Goal: Information Seeking & Learning: Learn about a topic

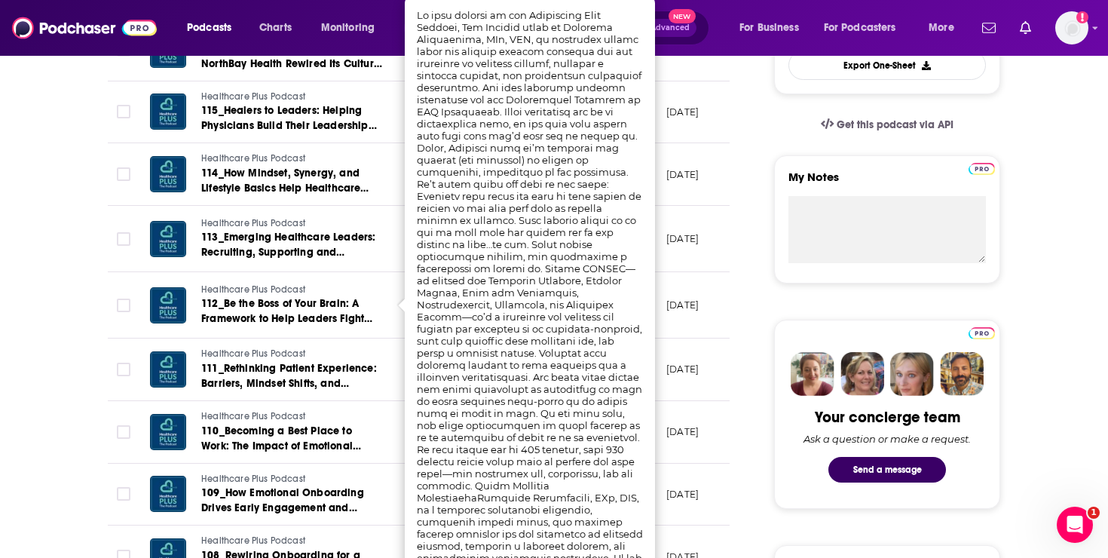
scroll to position [458, 0]
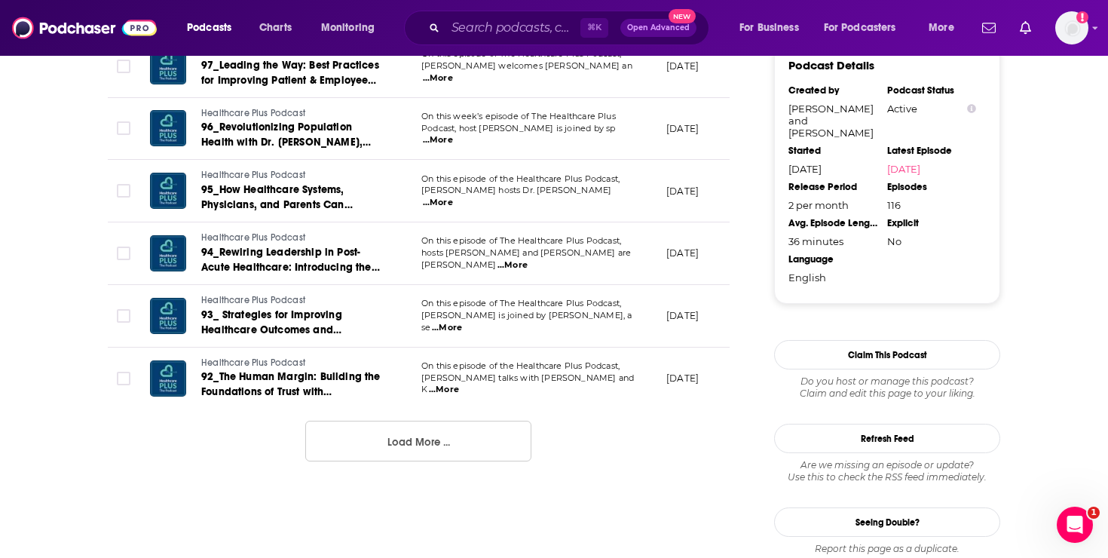
scroll to position [1626, 0]
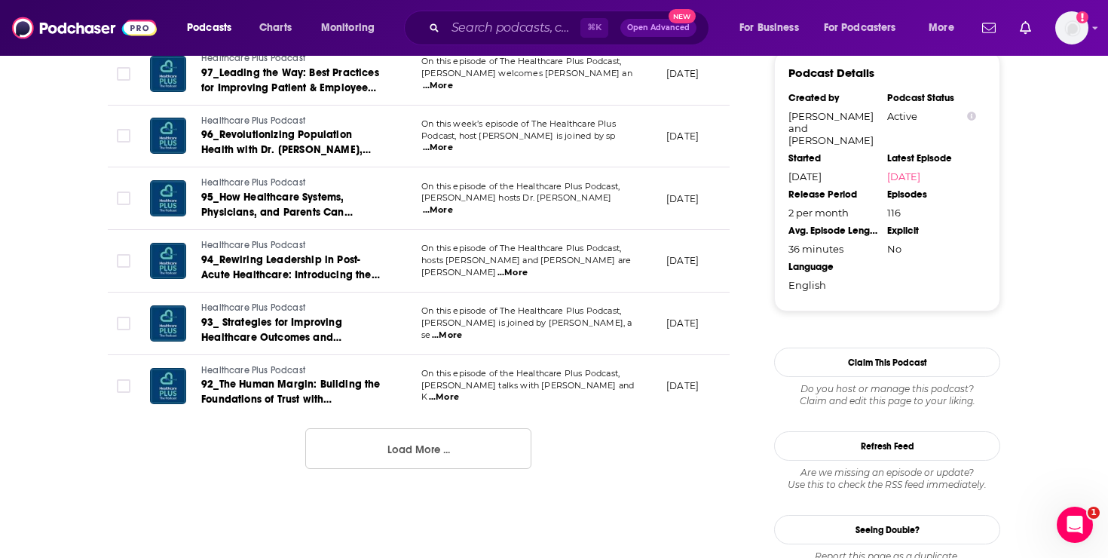
click at [528, 267] on span "...More" at bounding box center [513, 273] width 30 height 12
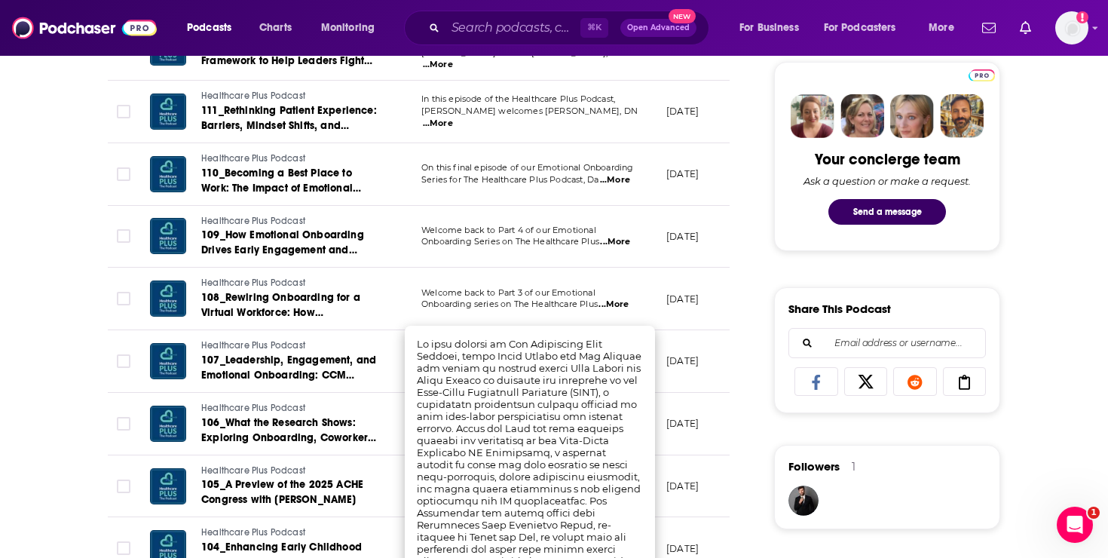
scroll to position [712, 0]
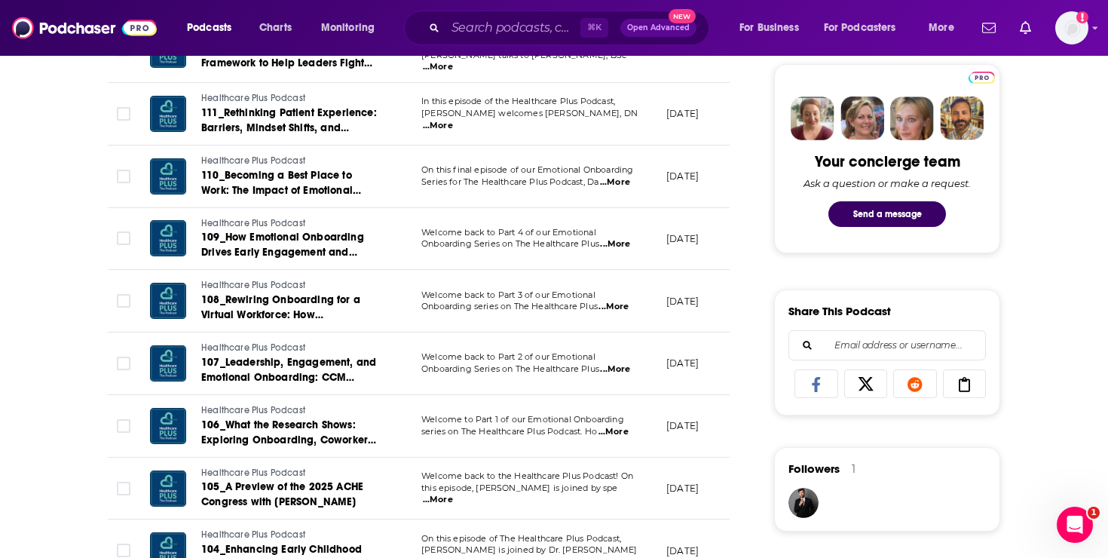
click at [453, 120] on span "...More" at bounding box center [438, 126] width 30 height 12
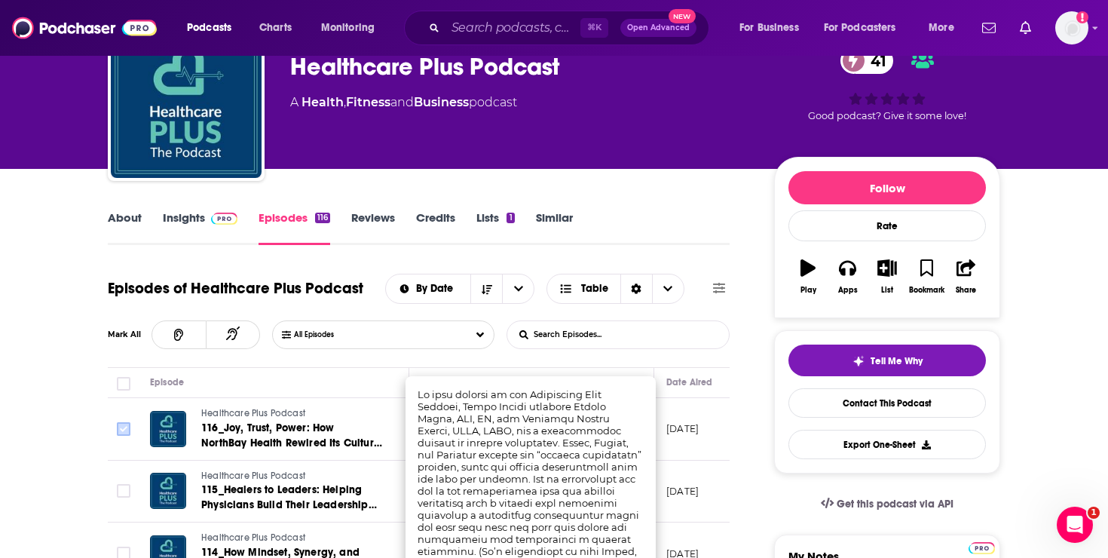
scroll to position [96, 0]
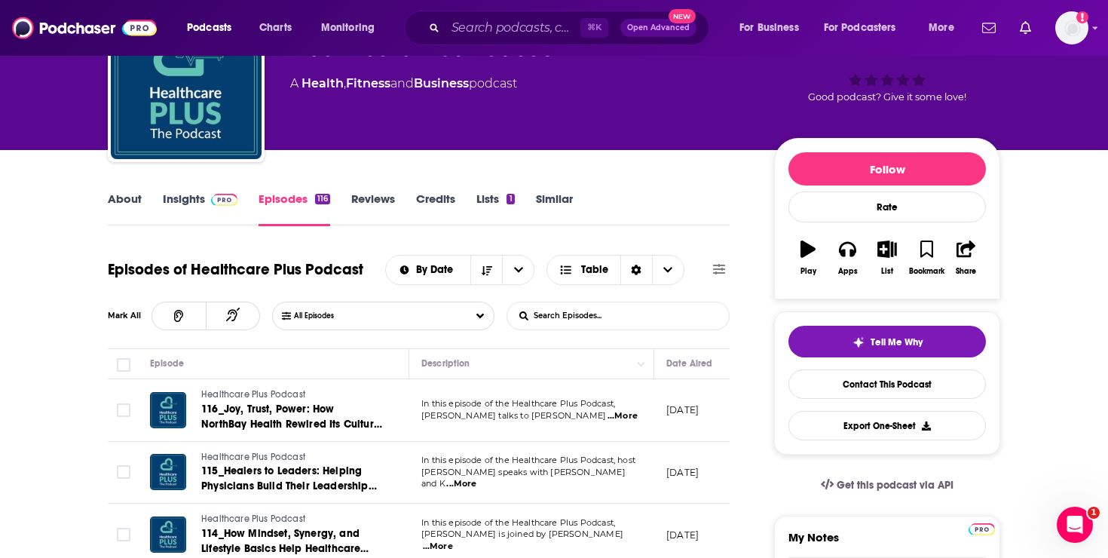
click at [185, 195] on link "Insights" at bounding box center [200, 209] width 75 height 35
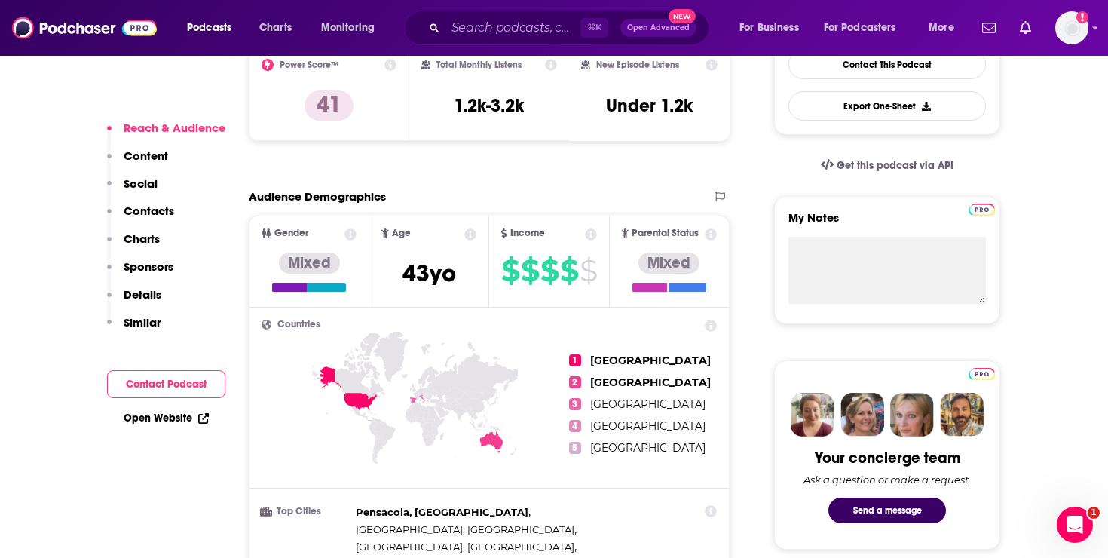
scroll to position [435, 0]
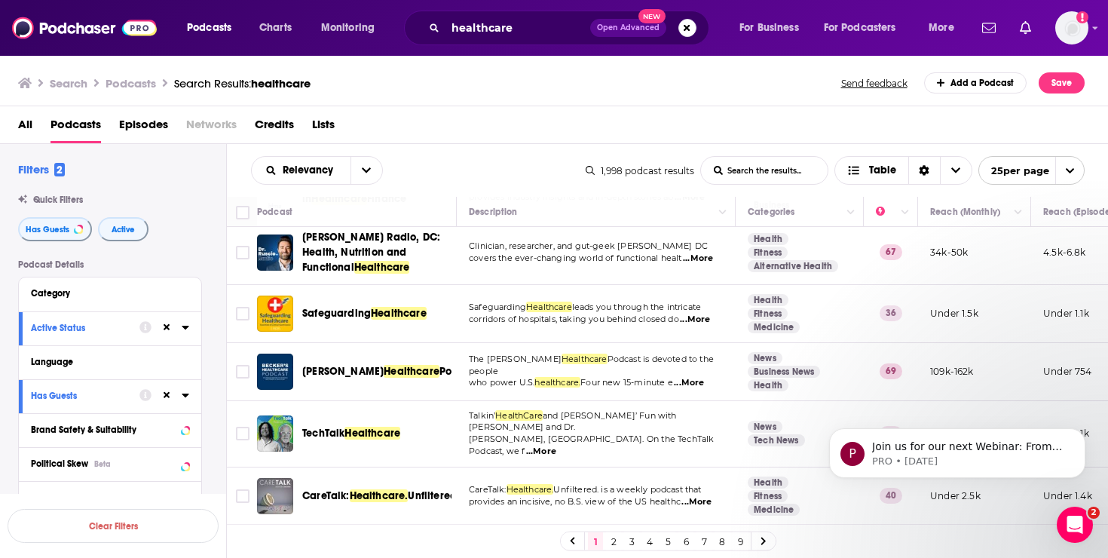
scroll to position [1223, 0]
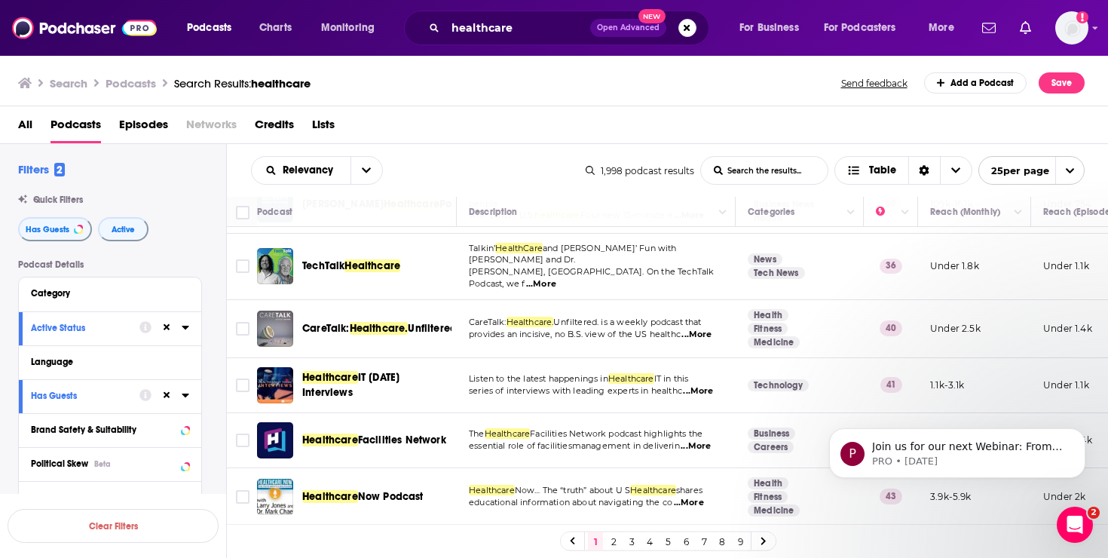
click at [613, 540] on link "2" at bounding box center [613, 541] width 15 height 18
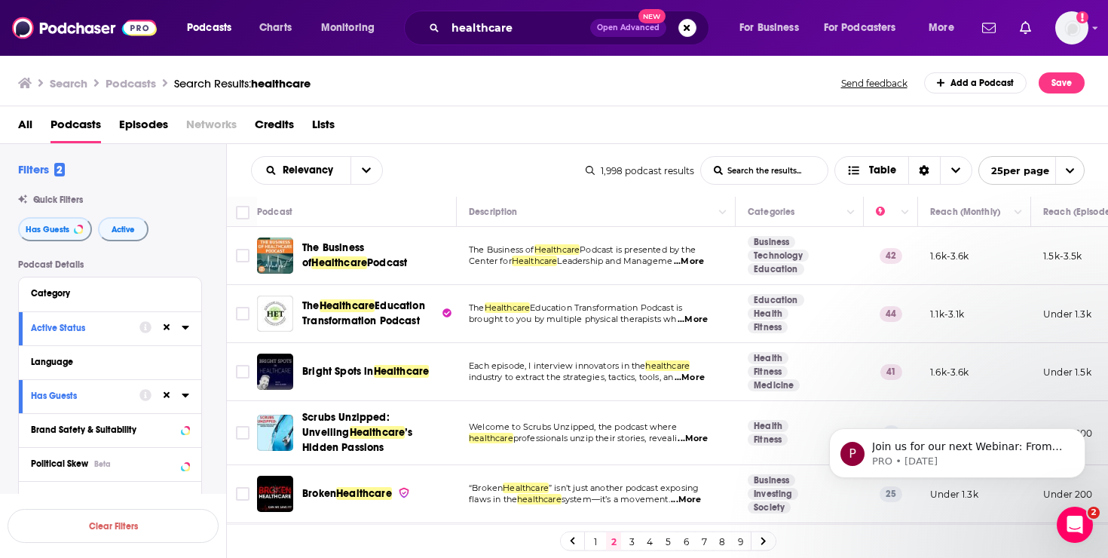
scroll to position [70, 0]
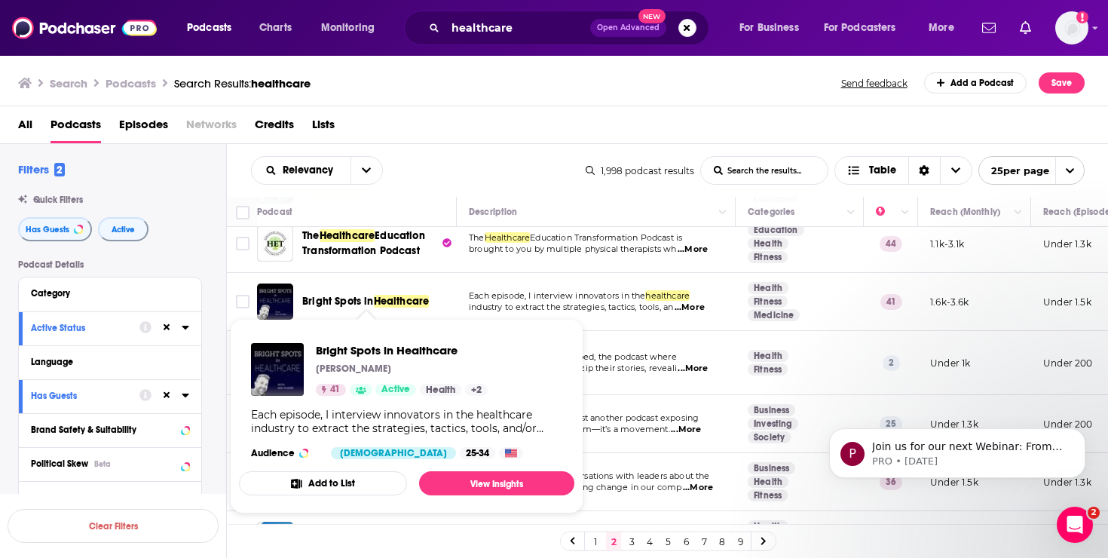
click at [426, 302] on span "Healthcare" at bounding box center [402, 301] width 56 height 13
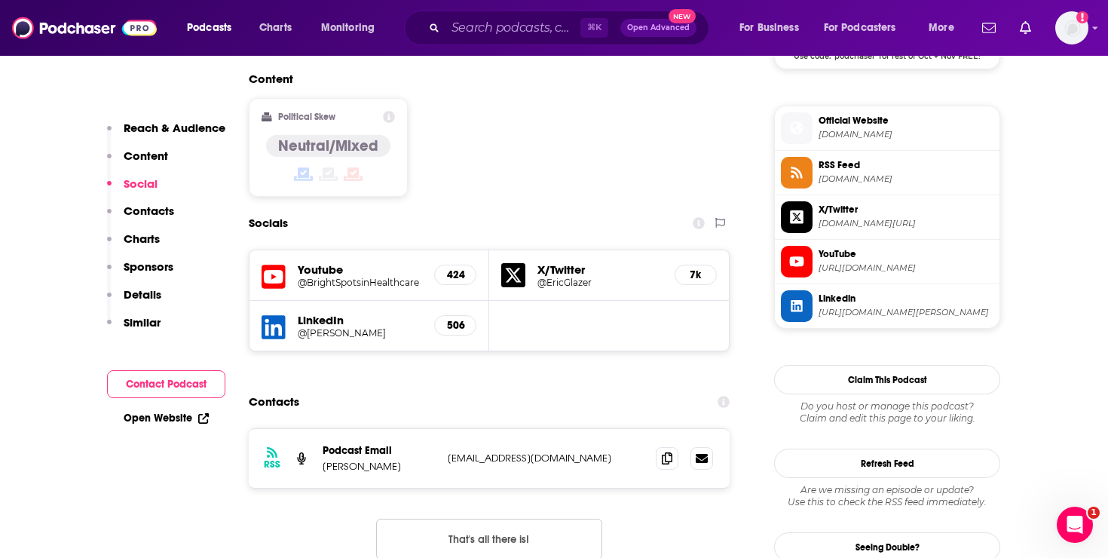
scroll to position [1313, 0]
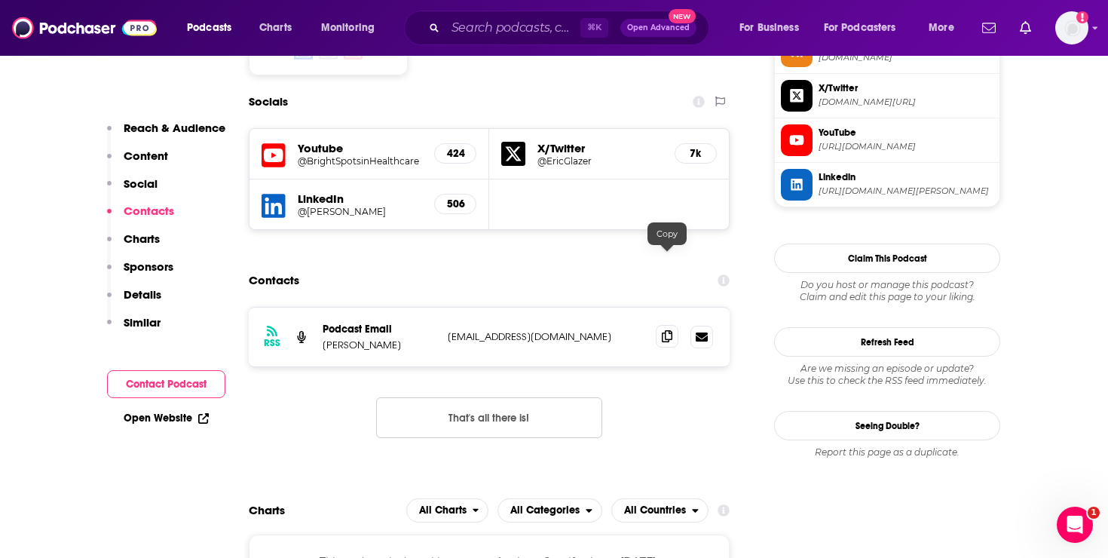
click at [667, 330] on icon at bounding box center [667, 336] width 11 height 12
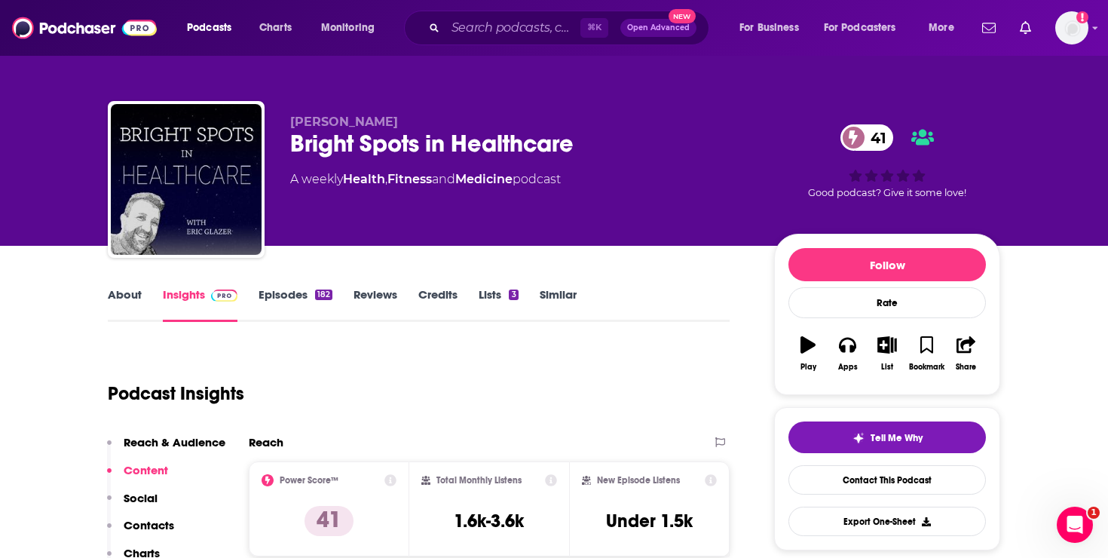
click at [268, 311] on link "Episodes 182" at bounding box center [296, 304] width 74 height 35
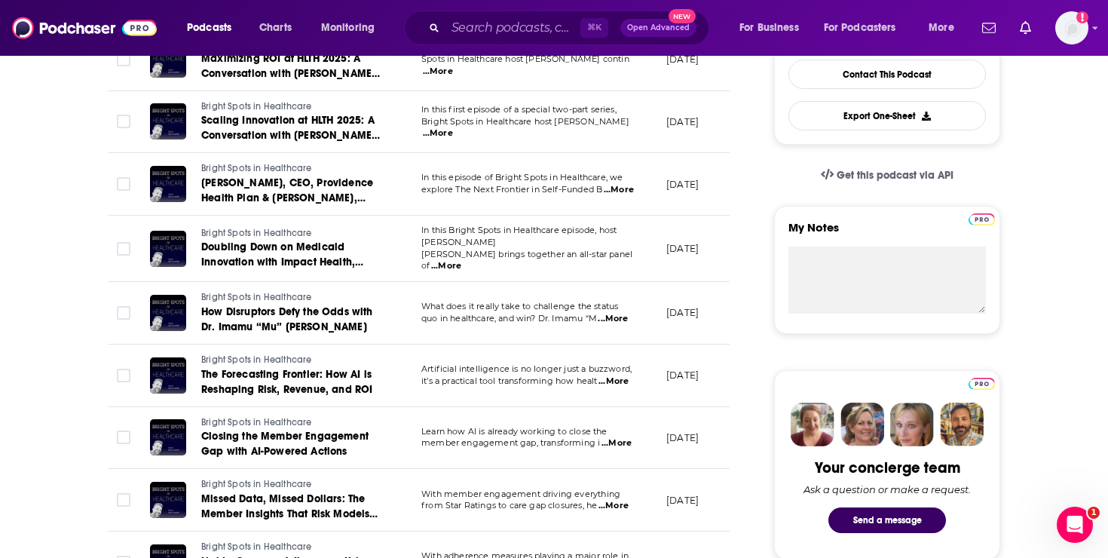
scroll to position [412, 0]
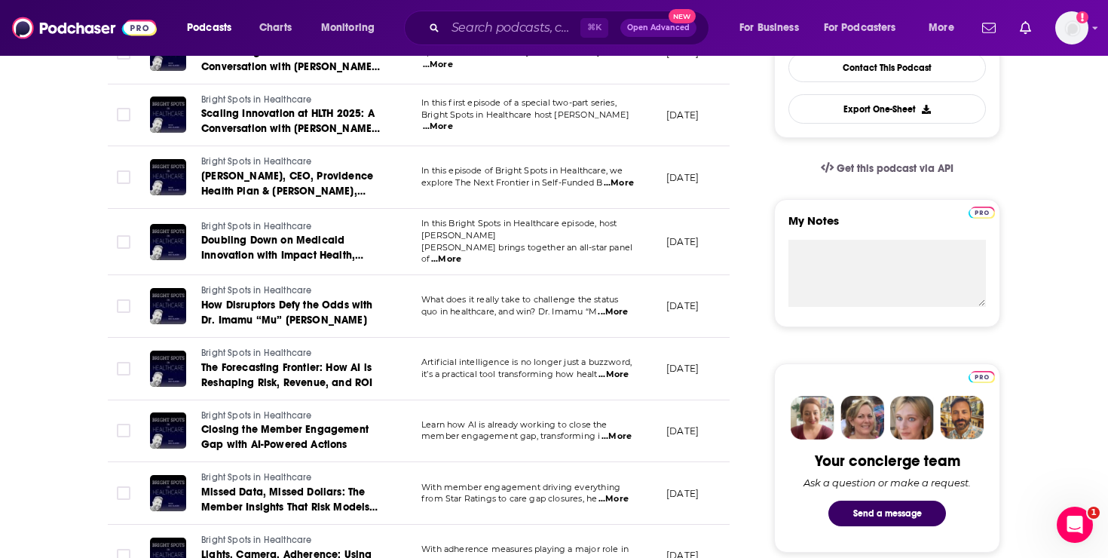
click at [624, 309] on span "...More" at bounding box center [613, 312] width 30 height 12
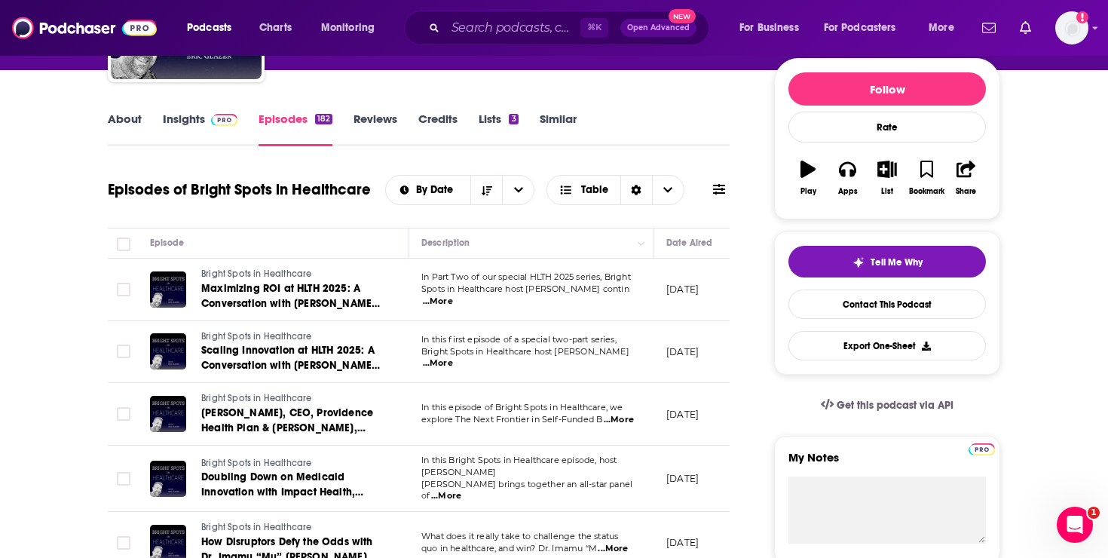
scroll to position [0, 0]
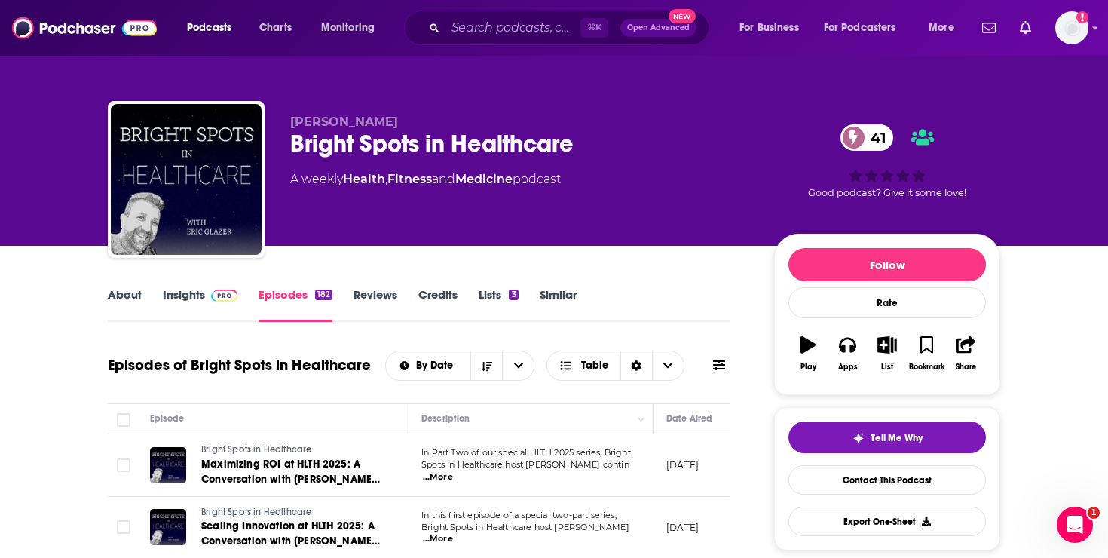
click at [183, 302] on link "Insights" at bounding box center [200, 304] width 75 height 35
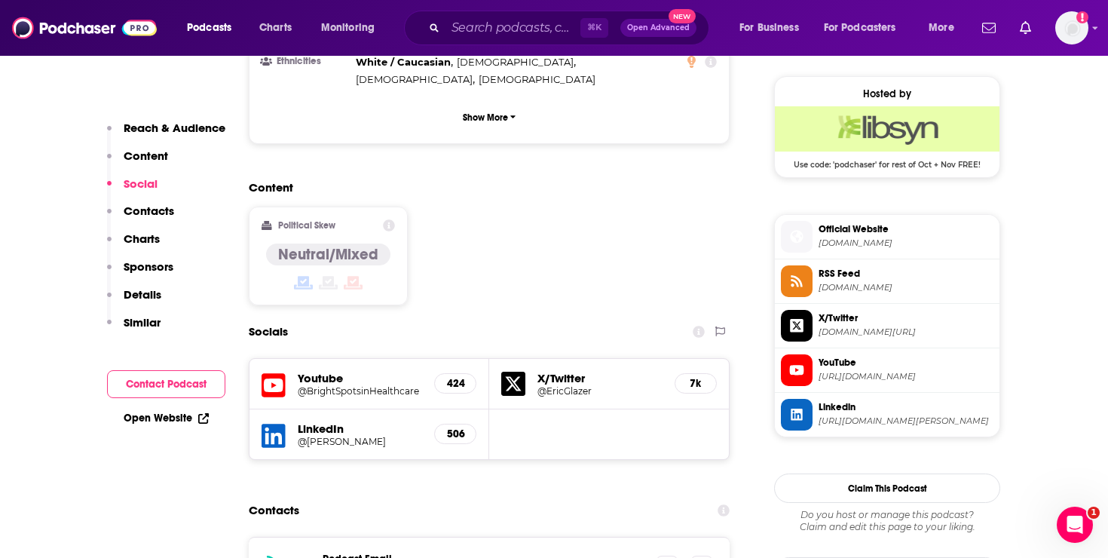
scroll to position [1203, 0]
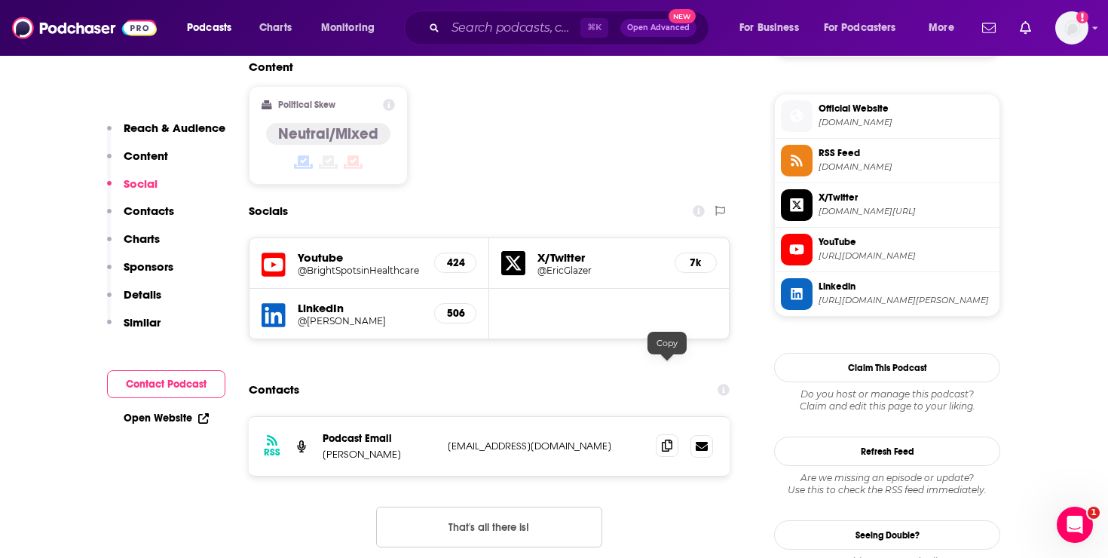
click at [672, 434] on span at bounding box center [667, 445] width 23 height 23
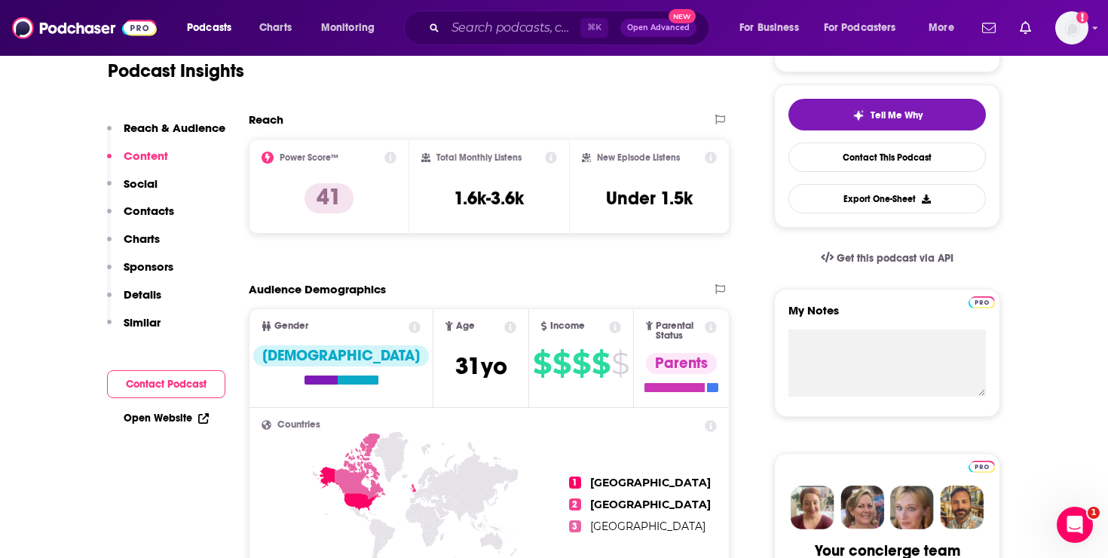
scroll to position [48, 0]
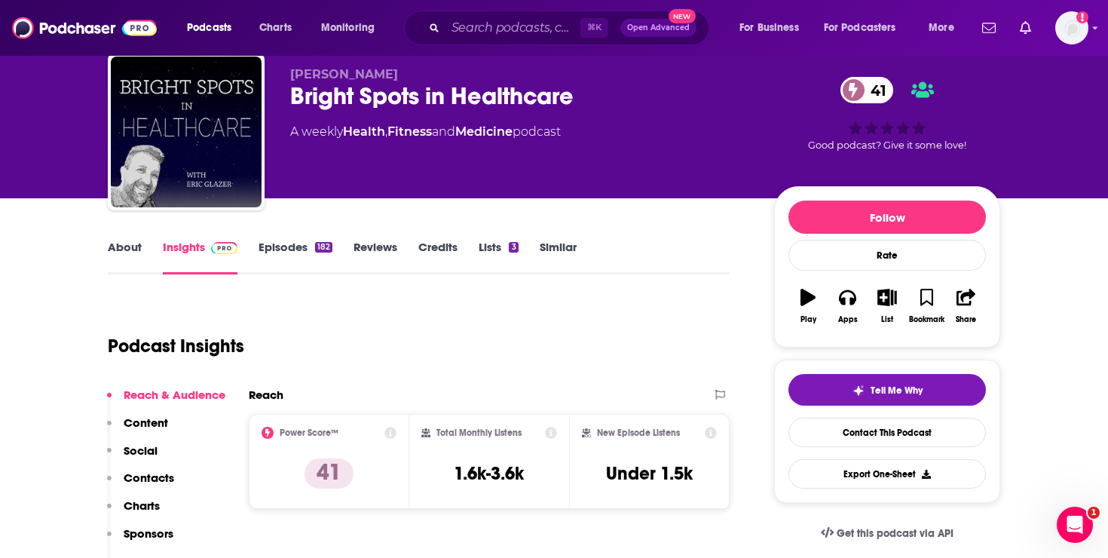
click at [281, 250] on link "Episodes 182" at bounding box center [296, 257] width 74 height 35
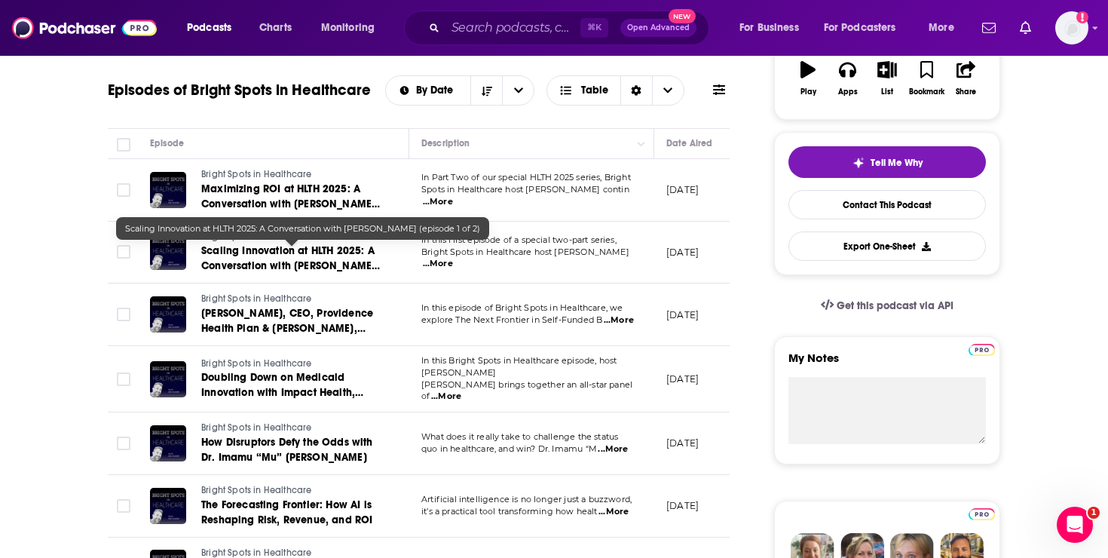
scroll to position [376, 0]
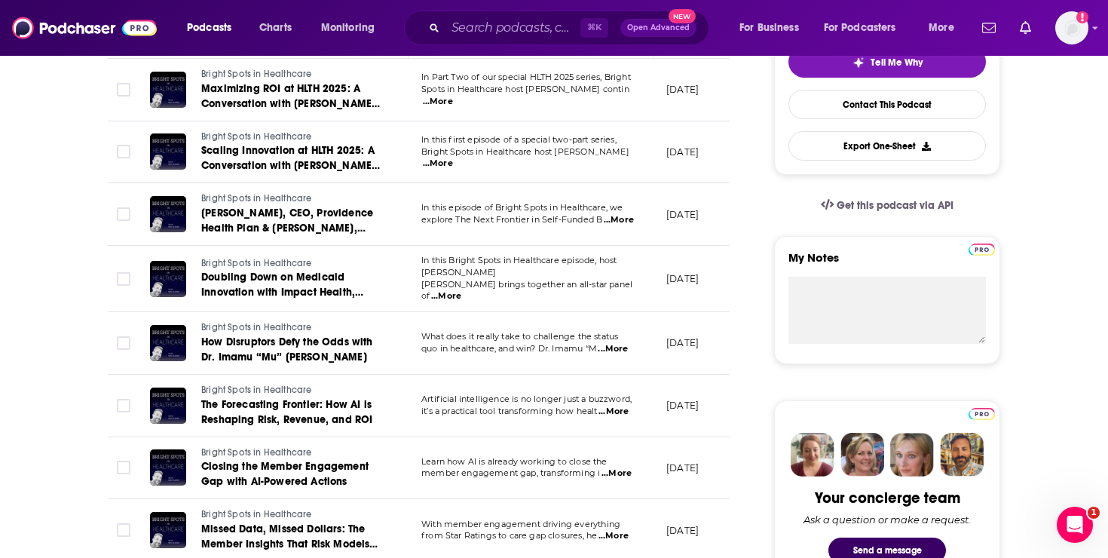
click at [617, 218] on span "...More" at bounding box center [619, 220] width 30 height 12
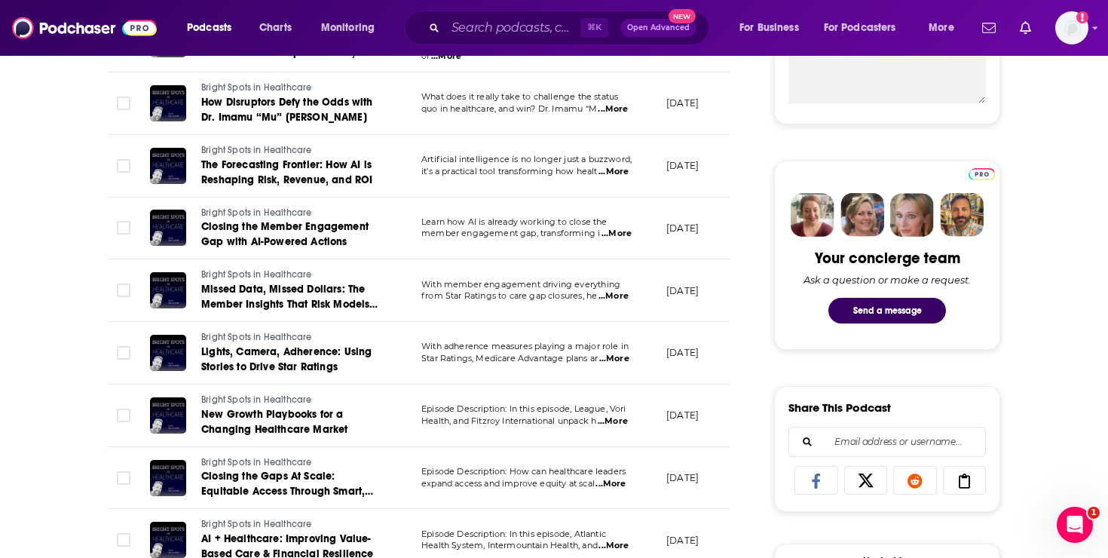
scroll to position [618, 0]
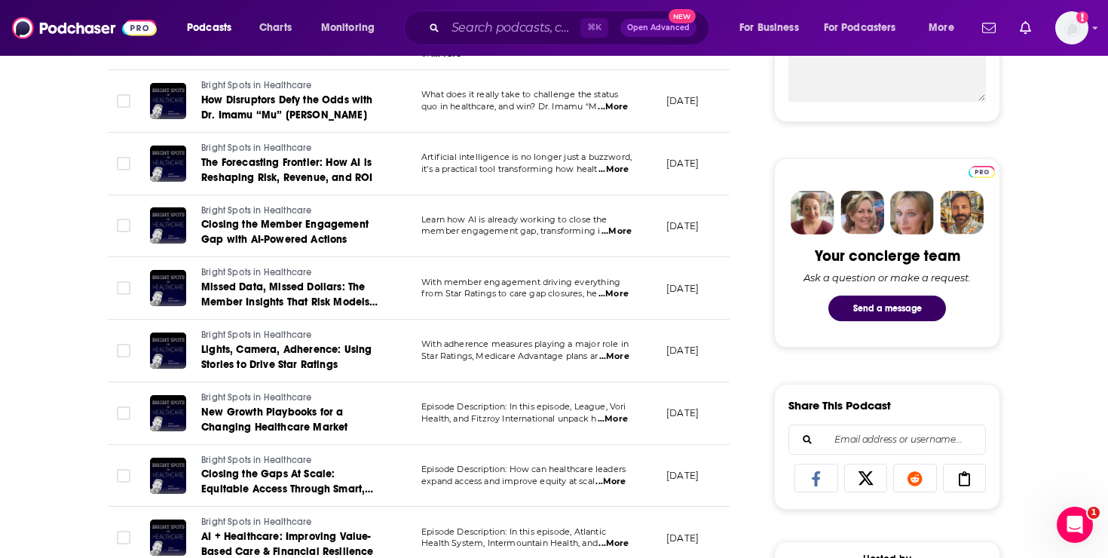
click at [621, 351] on span "...More" at bounding box center [614, 357] width 30 height 12
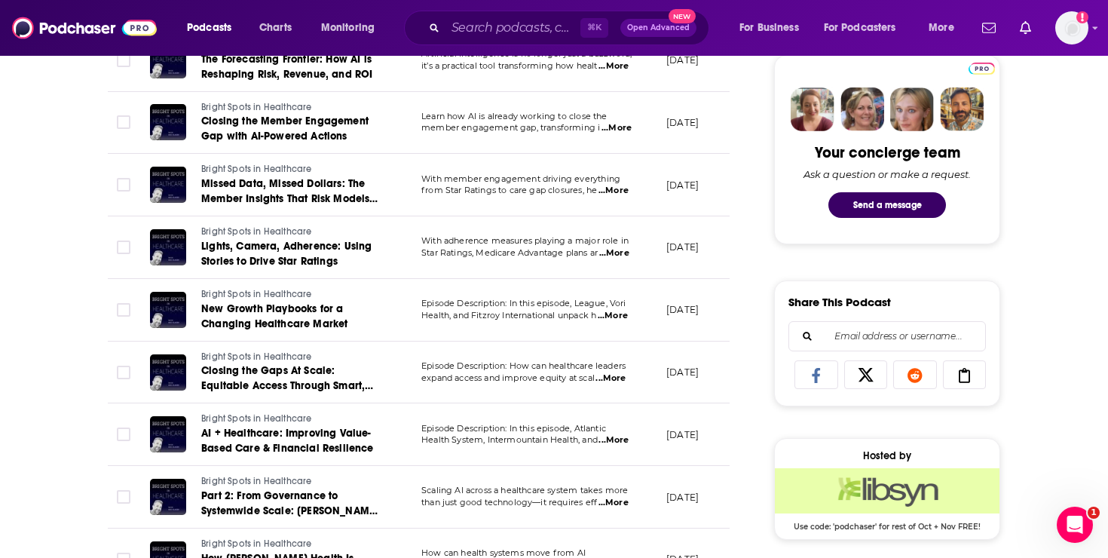
scroll to position [748, 0]
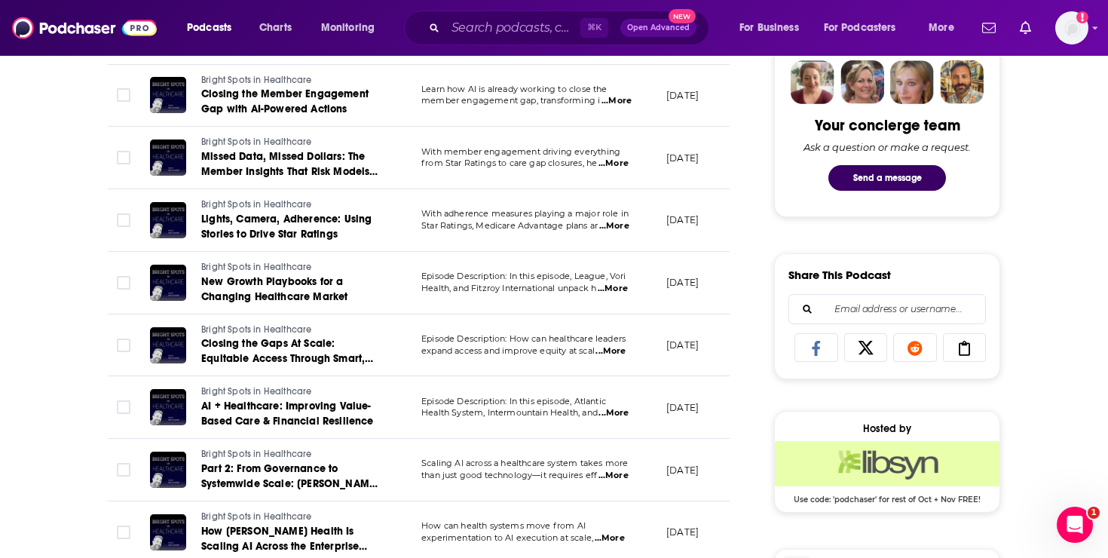
click at [615, 477] on span "...More" at bounding box center [614, 476] width 30 height 12
click at [769, 293] on div "About Insights Episodes 182 Reviews Credits Lists 3 Similar Episodes of Bright …" at bounding box center [429, 526] width 691 height 1979
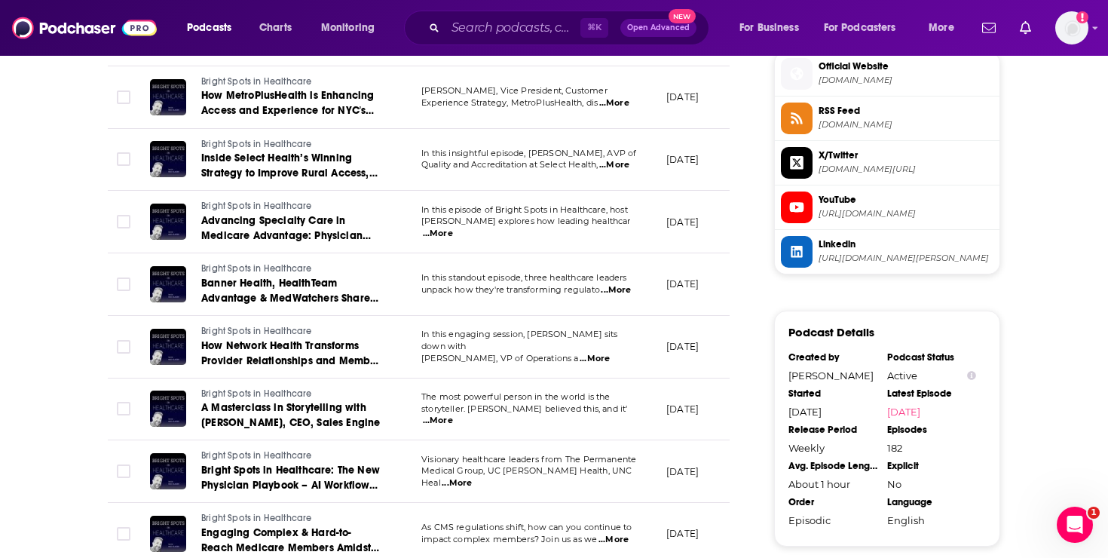
scroll to position [1259, 0]
